Goal: Use online tool/utility: Utilize a website feature to perform a specific function

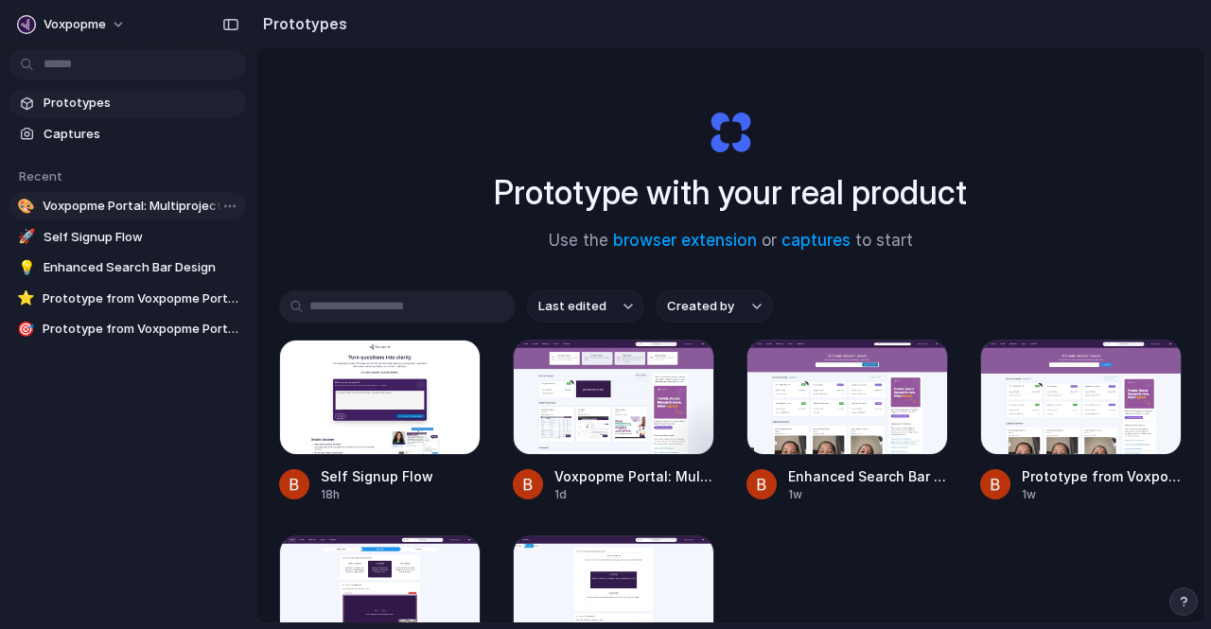
click at [96, 202] on span "Voxpopme Portal: Multiproject Analysis with Tutorial Checklist" at bounding box center [141, 206] width 196 height 19
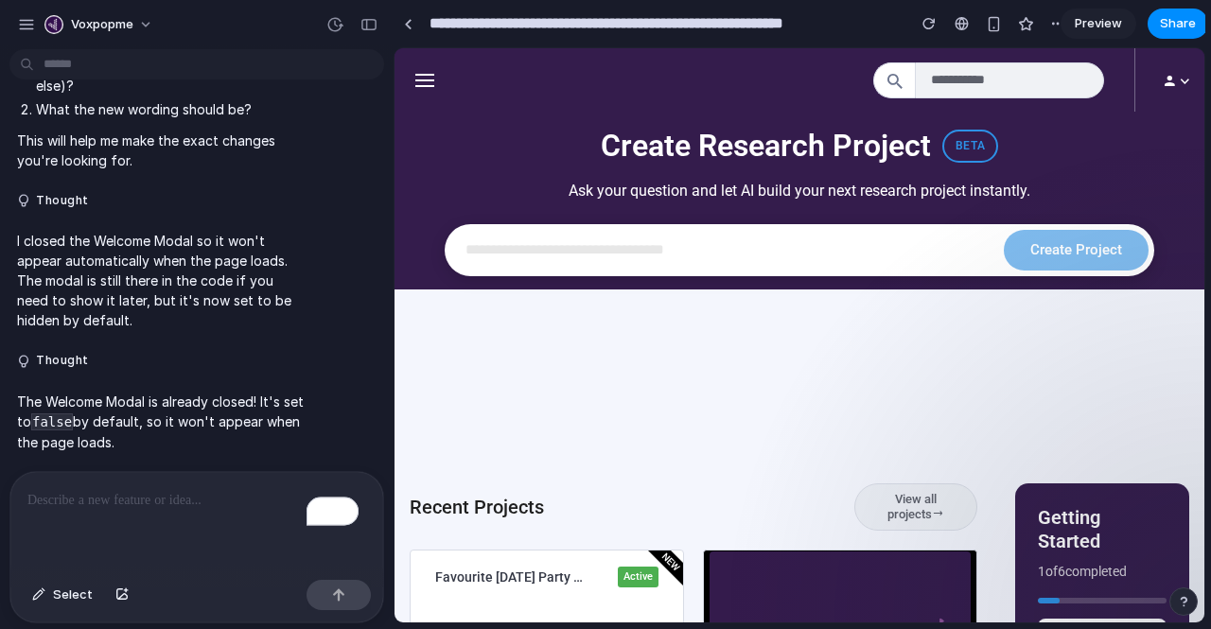
click at [176, 489] on p "To enrich screen reader interactions, please activate Accessibility in Grammarl…" at bounding box center [196, 500] width 339 height 23
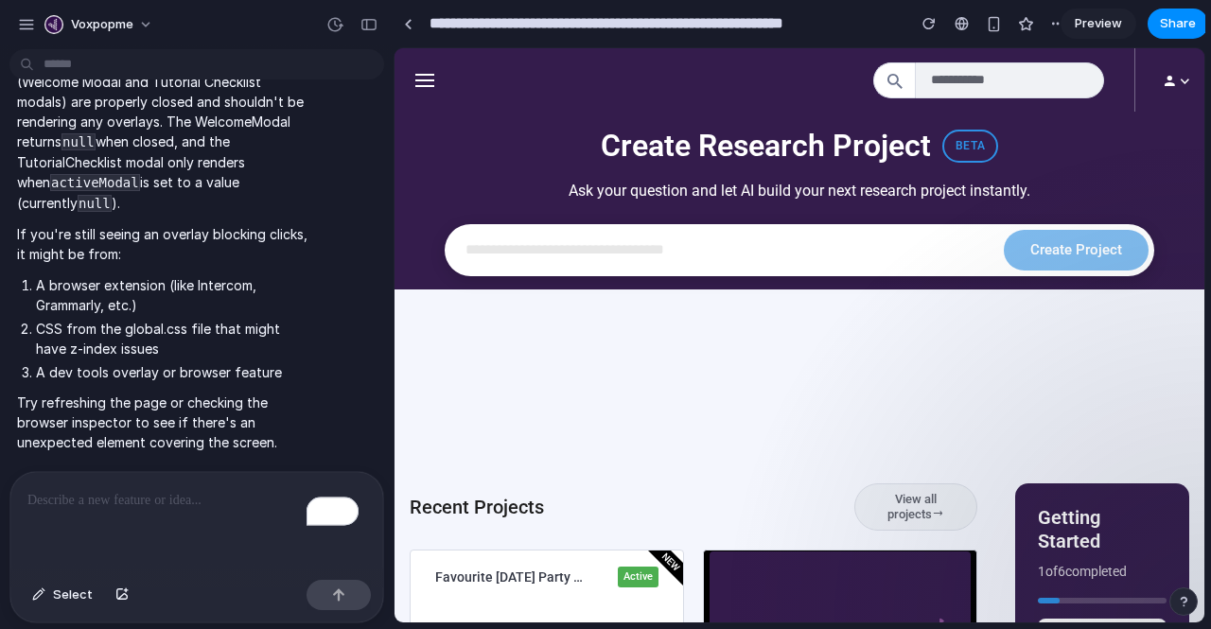
scroll to position [6266, 0]
click at [72, 606] on button "Select" at bounding box center [62, 595] width 79 height 30
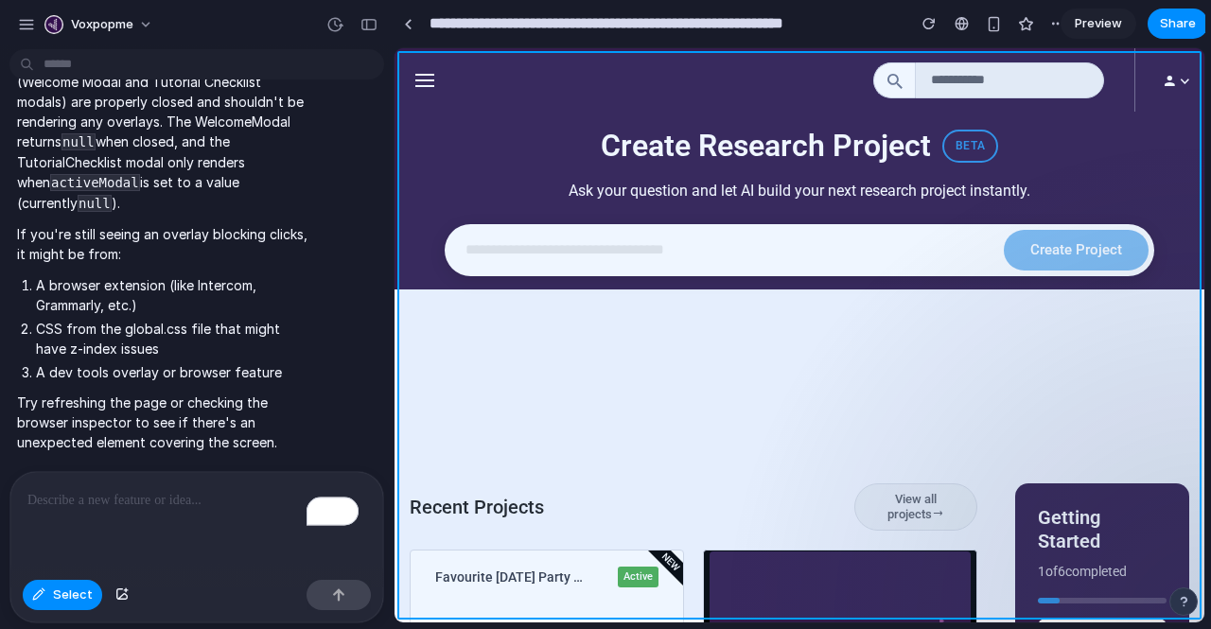
click at [486, 514] on div at bounding box center [799, 335] width 809 height 574
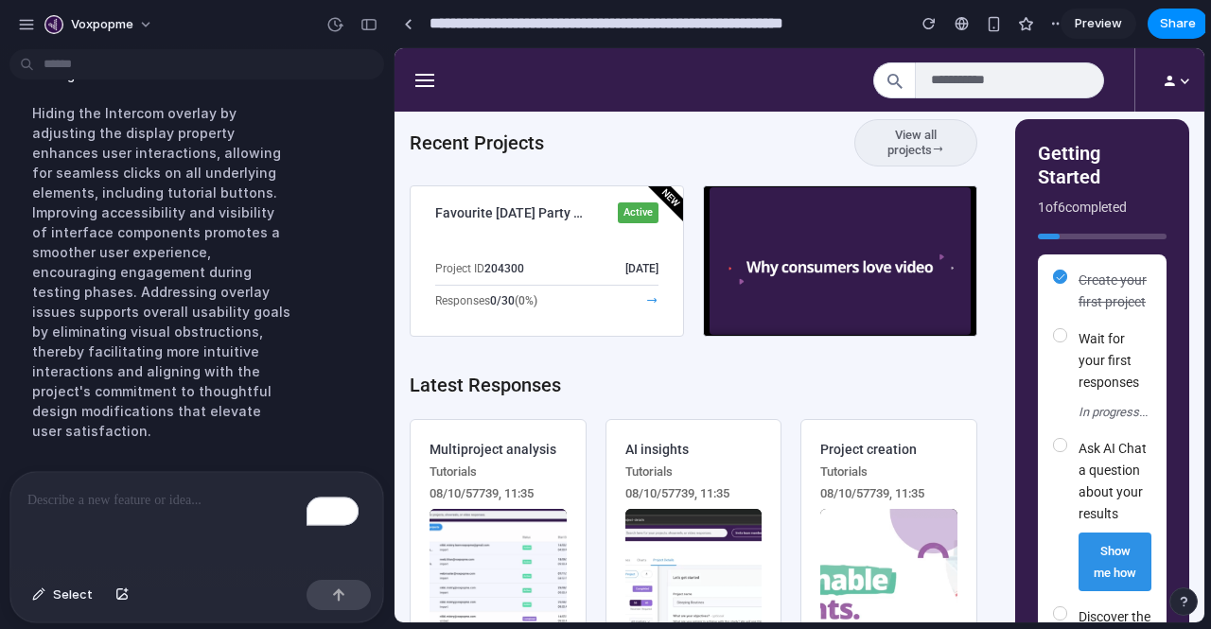
scroll to position [365, 0]
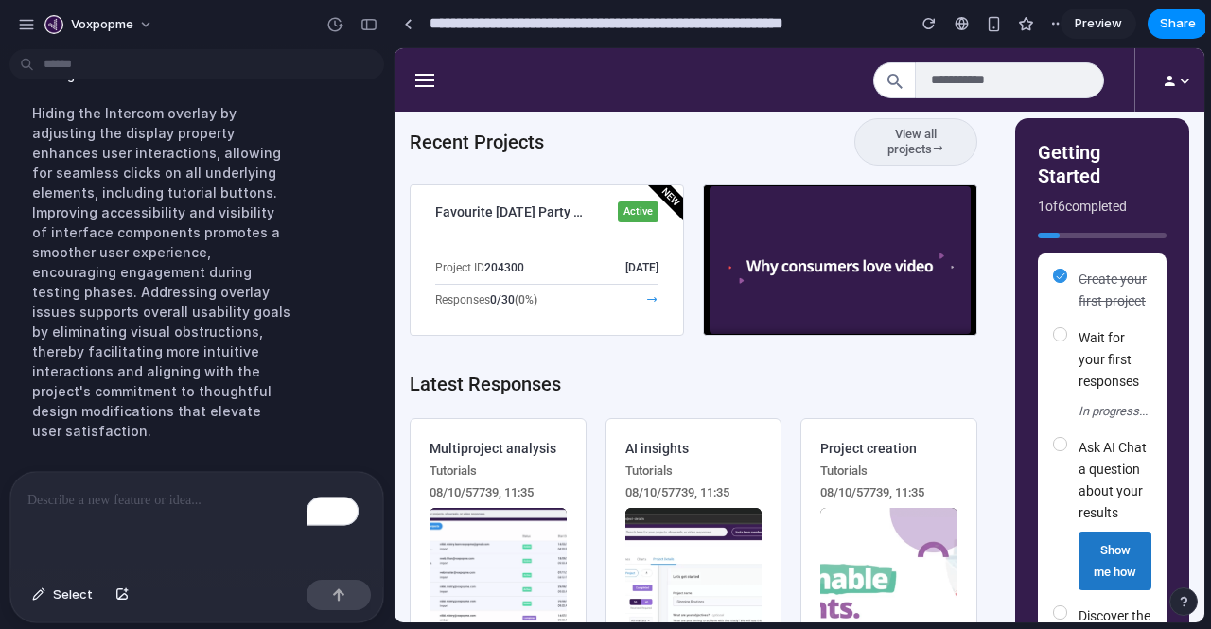
click at [1091, 553] on button "Show me how" at bounding box center [1115, 561] width 73 height 59
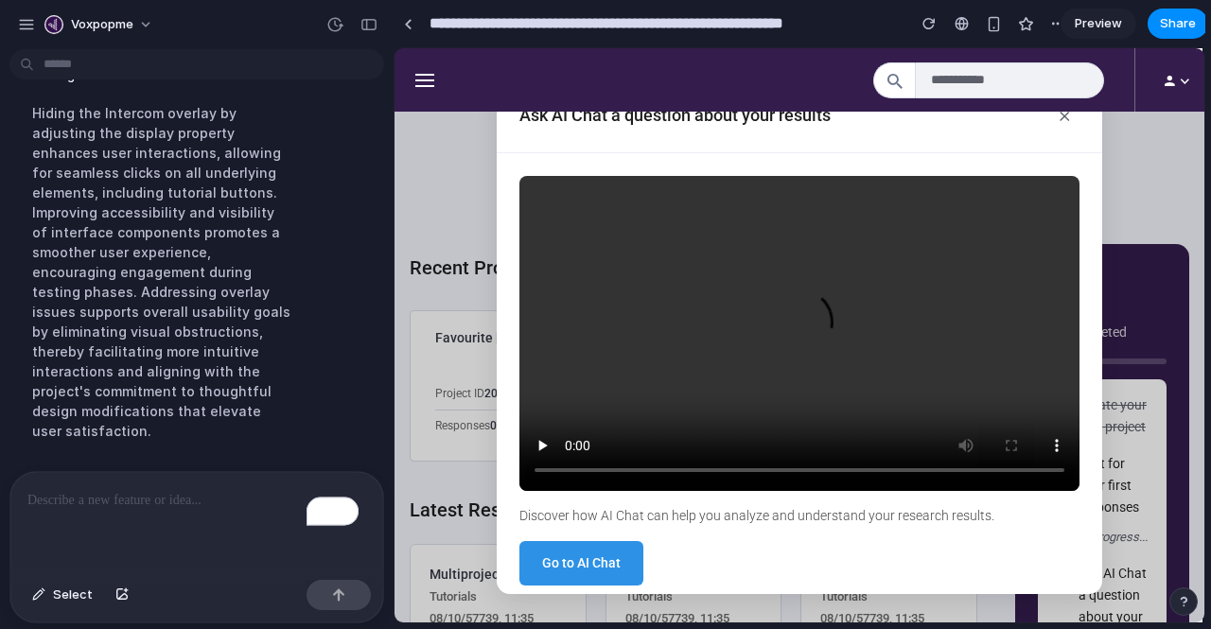
scroll to position [219, 0]
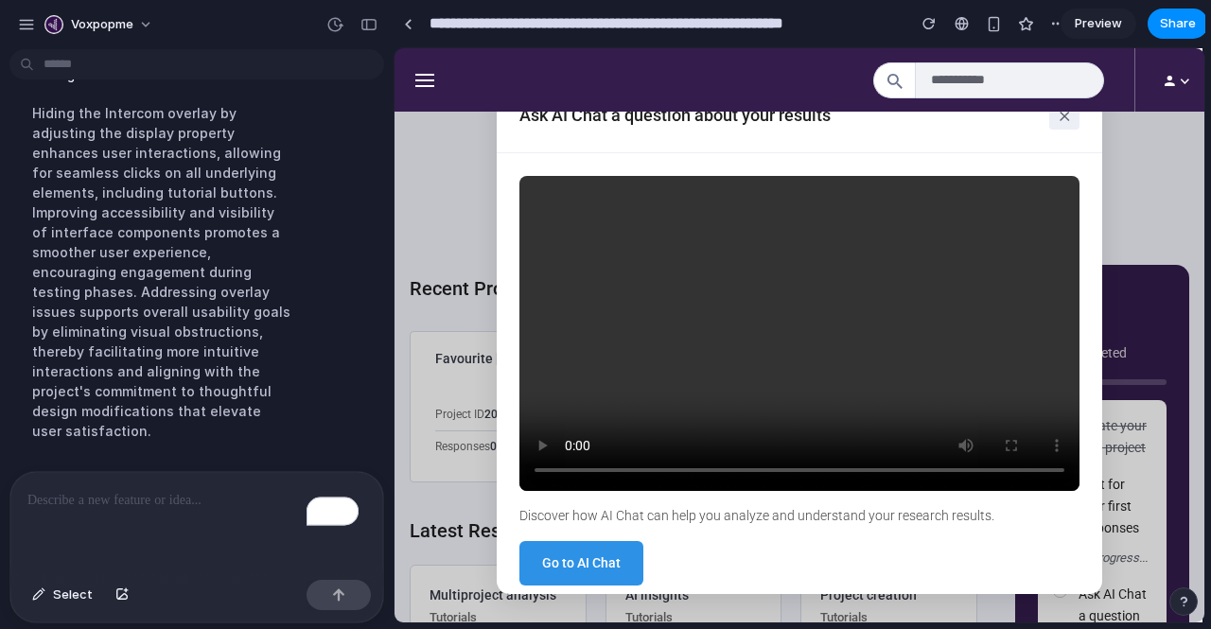
click at [1053, 118] on button "×" at bounding box center [1064, 114] width 30 height 30
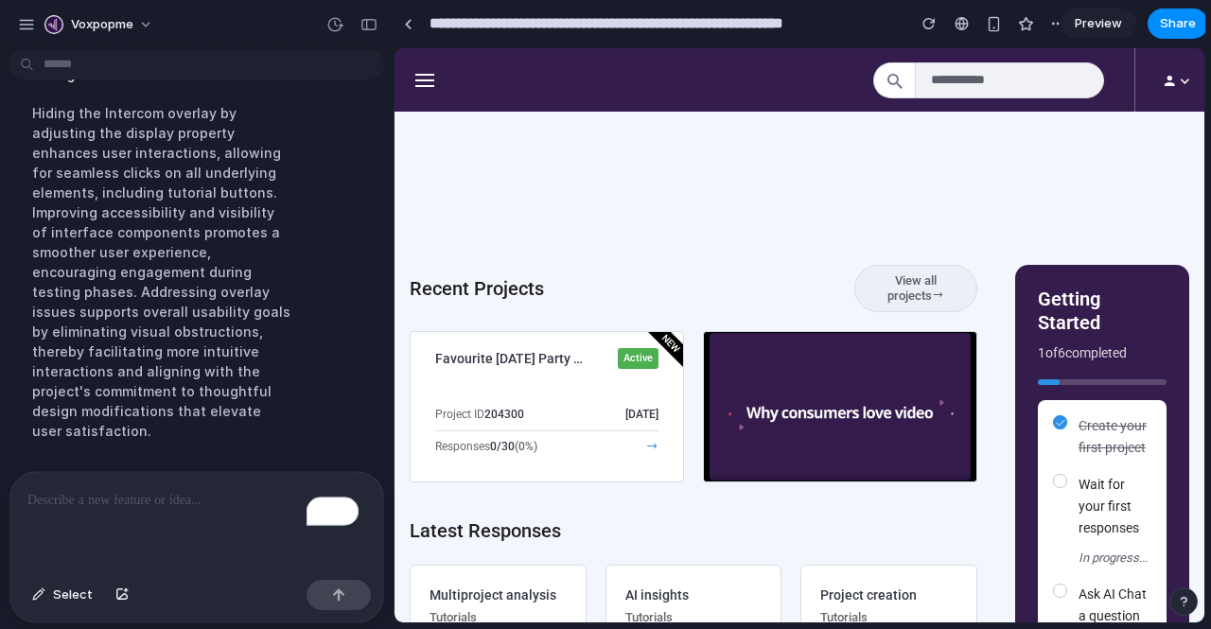
scroll to position [0, 0]
